Goal: Find specific page/section: Find specific page/section

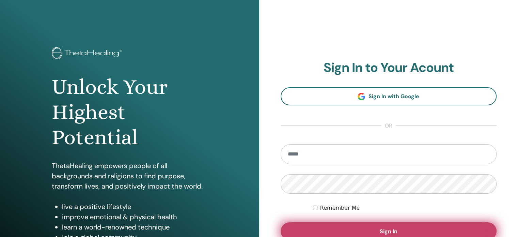
type input "**********"
click at [348, 229] on button "Sign In" at bounding box center [388, 231] width 216 height 18
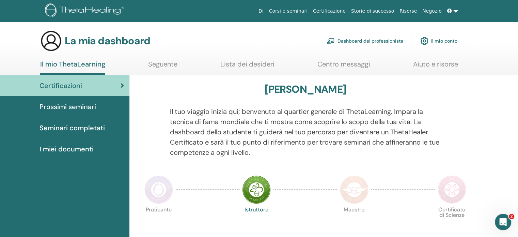
click at [86, 152] on font "I miei documenti" at bounding box center [66, 148] width 54 height 9
